Goal: Information Seeking & Learning: Learn about a topic

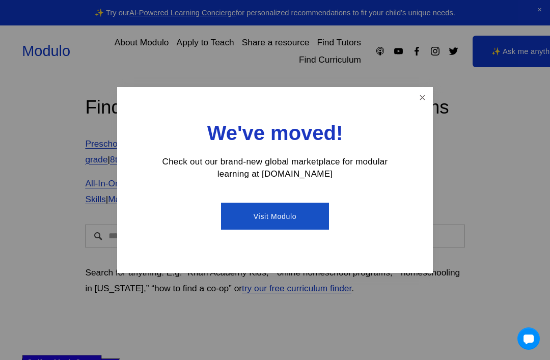
click at [421, 91] on link "Close" at bounding box center [422, 98] width 18 height 18
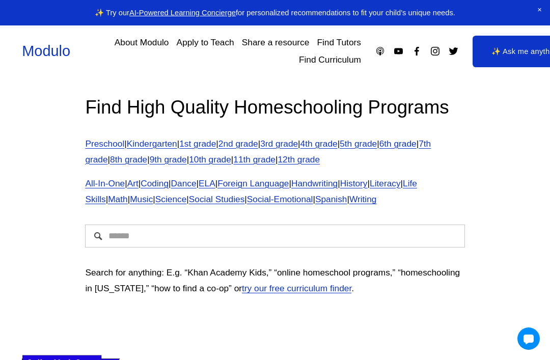
click at [398, 234] on input "Search" at bounding box center [274, 236] width 379 height 23
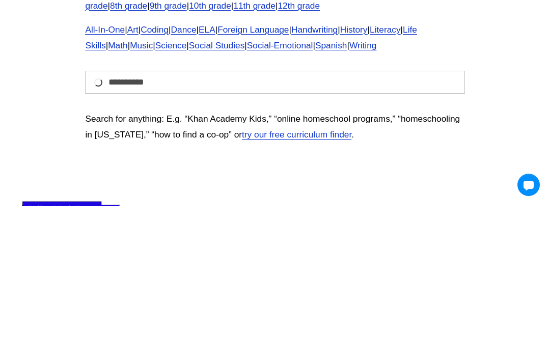
type input "**********"
click at [510, 122] on div "**********" at bounding box center [275, 200] width 550 height 246
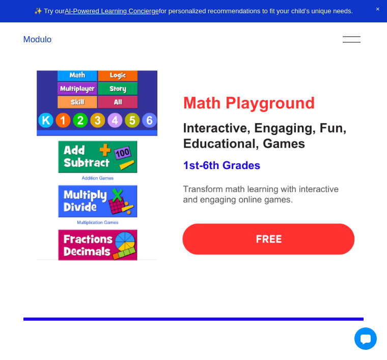
click at [282, 246] on img at bounding box center [193, 175] width 341 height 341
click at [291, 229] on img at bounding box center [193, 175] width 341 height 341
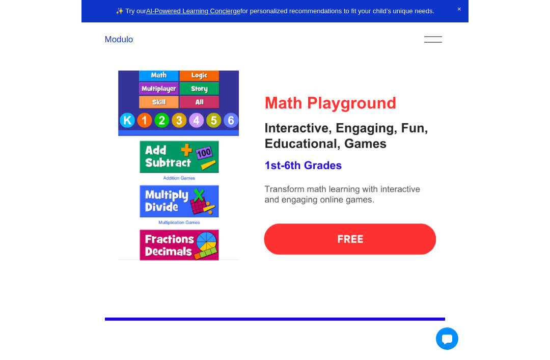
scroll to position [338, 0]
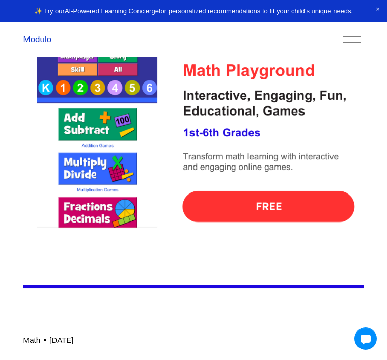
click at [296, 231] on img at bounding box center [193, 142] width 341 height 341
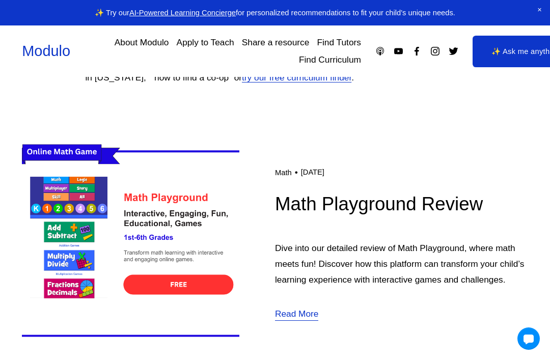
scroll to position [183, 0]
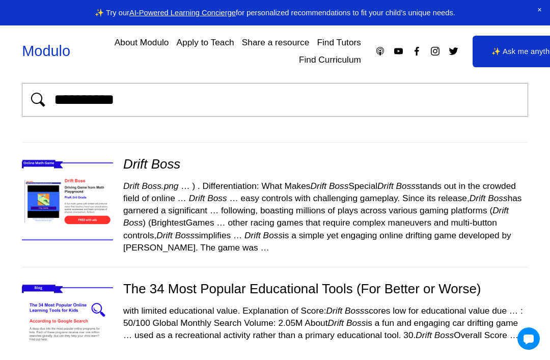
scroll to position [30, 0]
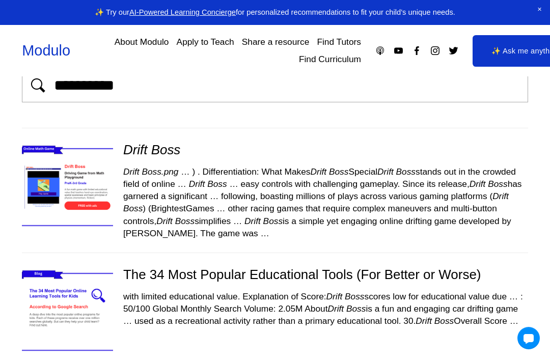
click at [76, 215] on img at bounding box center [67, 187] width 108 height 91
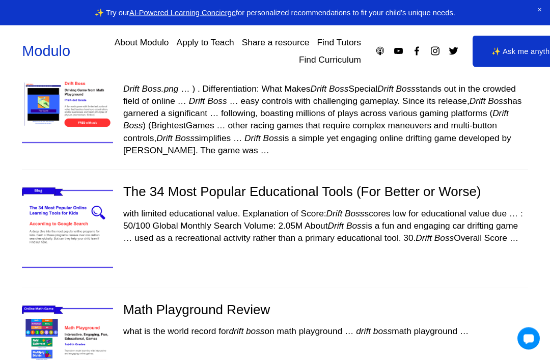
scroll to position [90, 0]
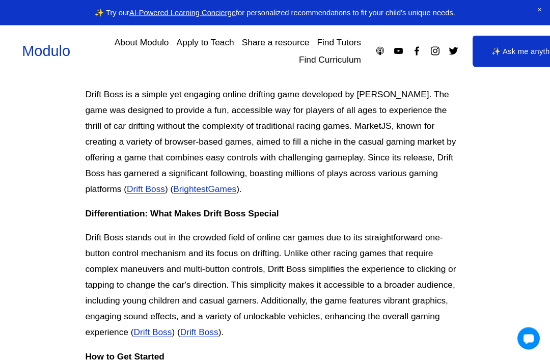
scroll to position [314, 0]
click at [127, 189] on link "Drift Boss" at bounding box center [146, 189] width 38 height 10
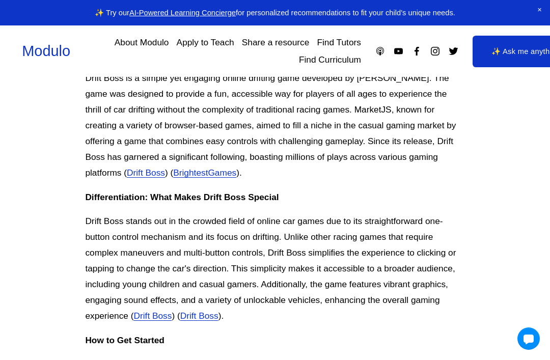
click at [173, 176] on link "BrightestGames" at bounding box center [204, 173] width 63 height 10
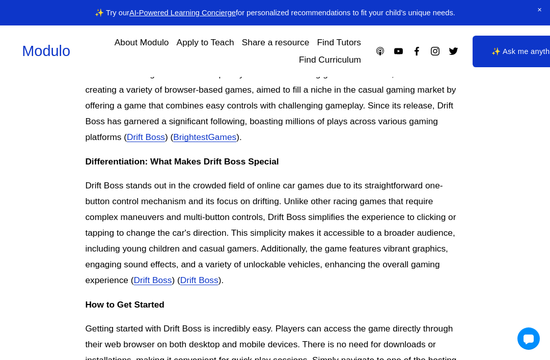
scroll to position [367, 0]
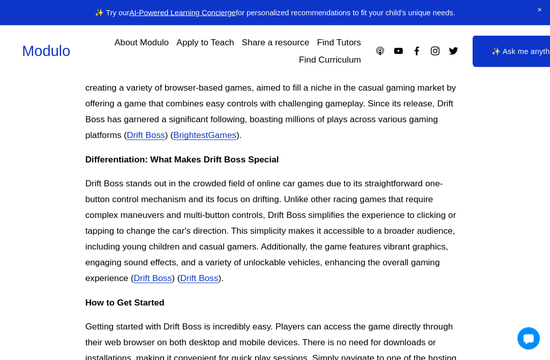
click at [159, 274] on link "Drift Boss" at bounding box center [153, 278] width 38 height 10
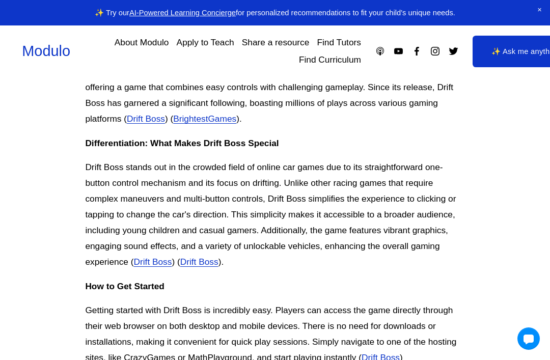
click at [201, 259] on link "Drift Boss" at bounding box center [199, 262] width 38 height 10
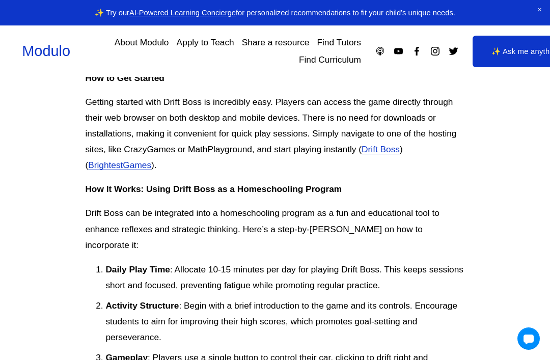
scroll to position [584, 0]
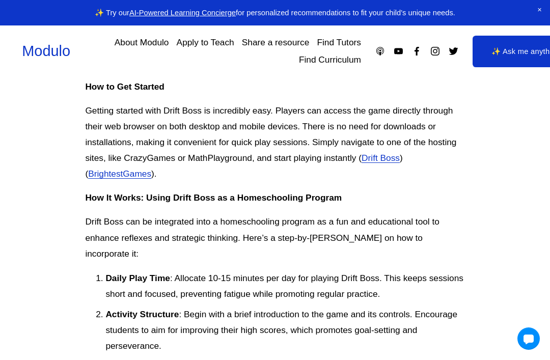
click at [392, 168] on p "Getting started with Drift Boss is incredibly easy. Players can access the game…" at bounding box center [274, 142] width 379 height 79
click at [392, 156] on link "Drift Boss" at bounding box center [381, 158] width 38 height 10
